Goal: Task Accomplishment & Management: Use online tool/utility

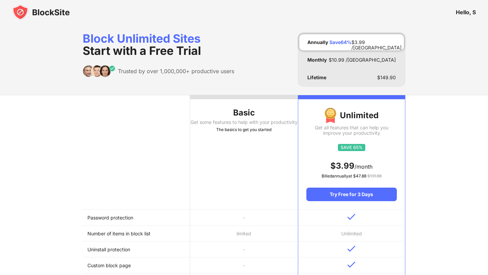
click at [52, 16] on img at bounding box center [41, 12] width 58 height 16
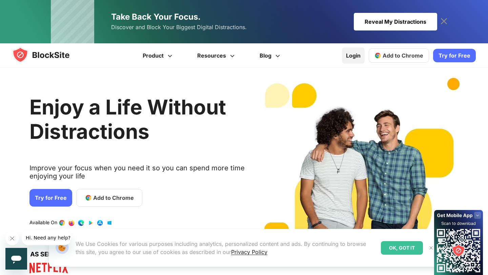
click at [357, 57] on link "Login" at bounding box center [353, 55] width 23 height 16
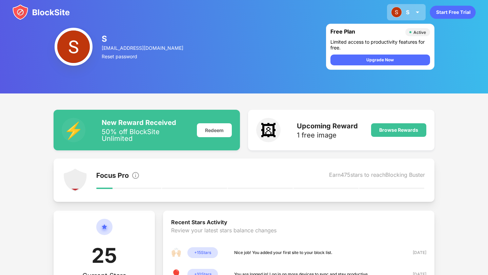
click at [406, 14] on div "S" at bounding box center [407, 12] width 3 height 7
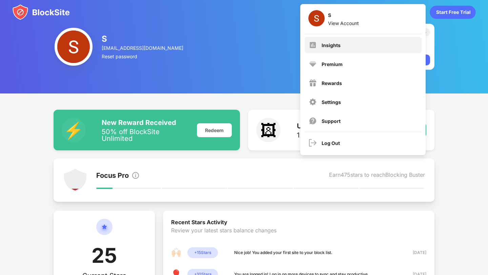
click at [331, 45] on div "Insights" at bounding box center [331, 45] width 19 height 6
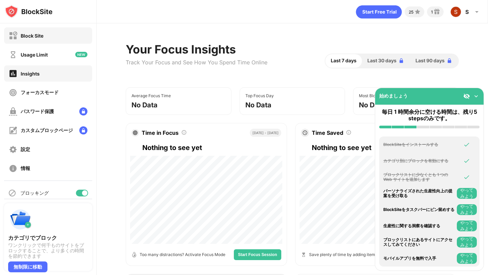
click at [45, 42] on div "Block Site" at bounding box center [48, 35] width 88 height 16
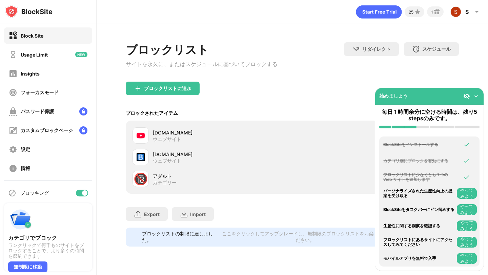
click at [475, 94] on img at bounding box center [476, 96] width 7 height 7
